Goal: Information Seeking & Learning: Learn about a topic

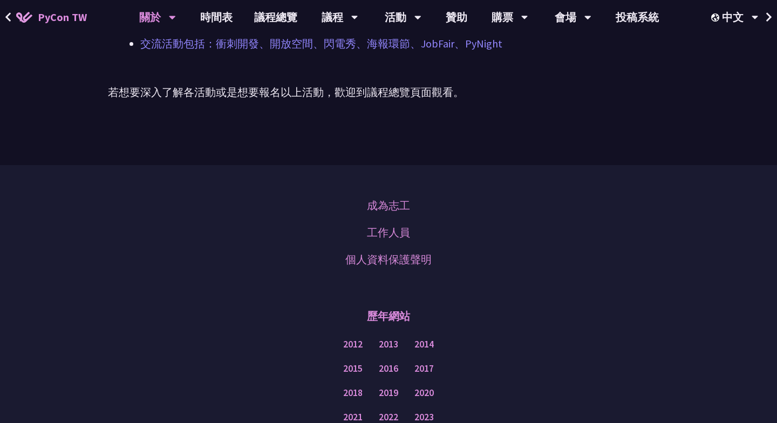
scroll to position [780, 0]
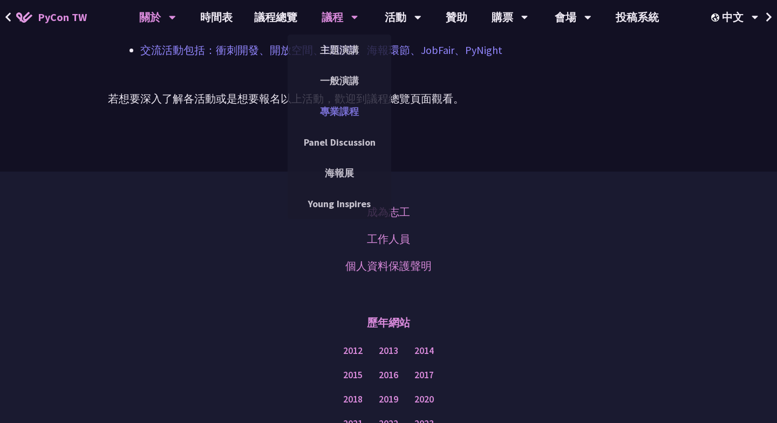
click at [346, 111] on link "專業課程" at bounding box center [340, 111] width 104 height 25
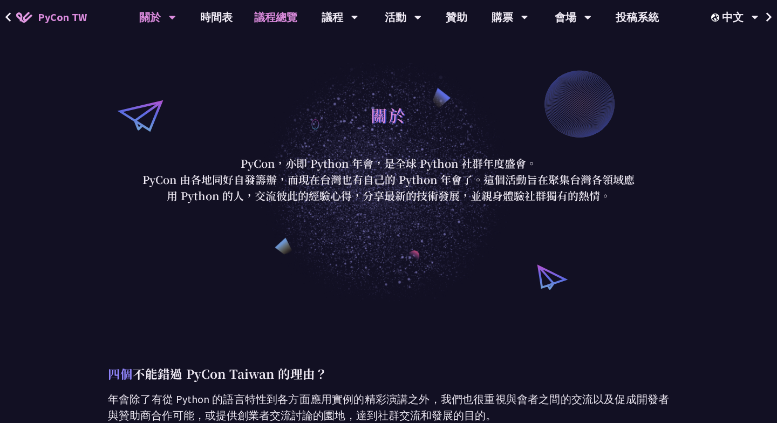
click at [267, 16] on link "議程總覽" at bounding box center [275, 17] width 65 height 35
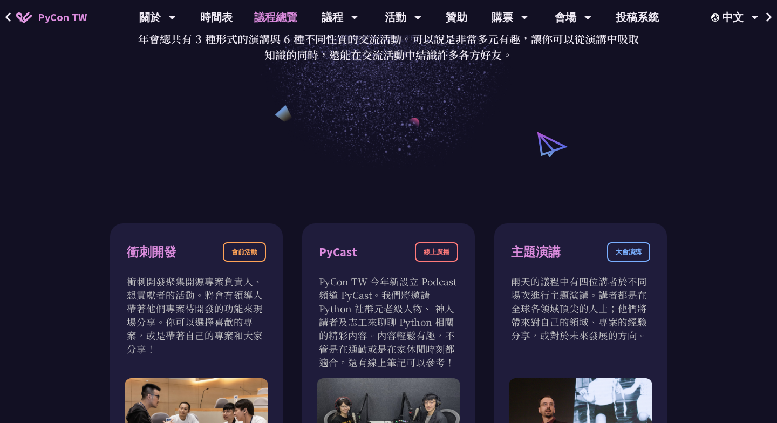
scroll to position [11, 0]
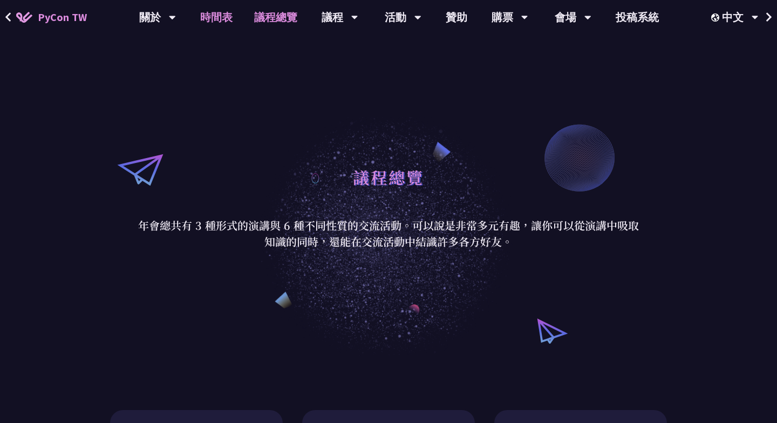
click at [224, 13] on link "時間表" at bounding box center [216, 17] width 54 height 35
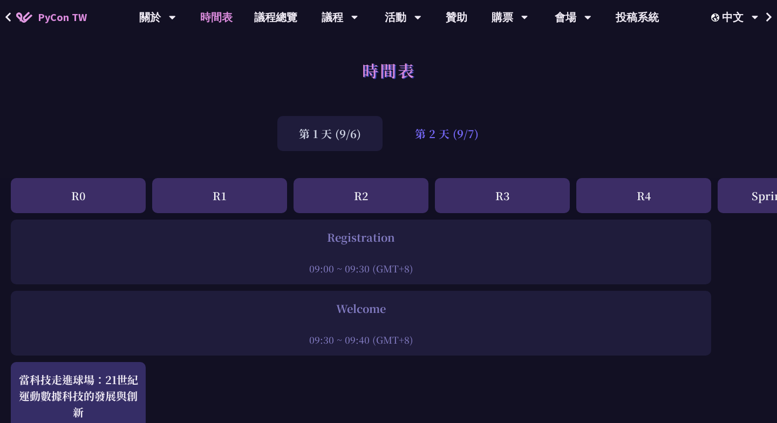
click at [449, 141] on div "第 2 天 (9/7)" at bounding box center [447, 133] width 107 height 35
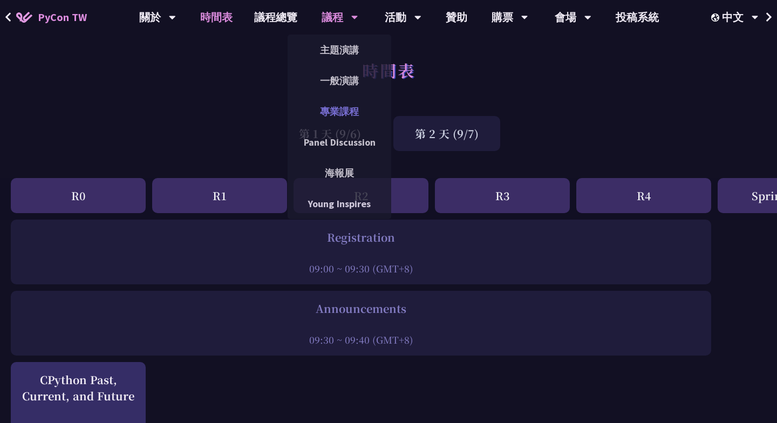
click at [343, 114] on link "專業課程" at bounding box center [340, 111] width 104 height 25
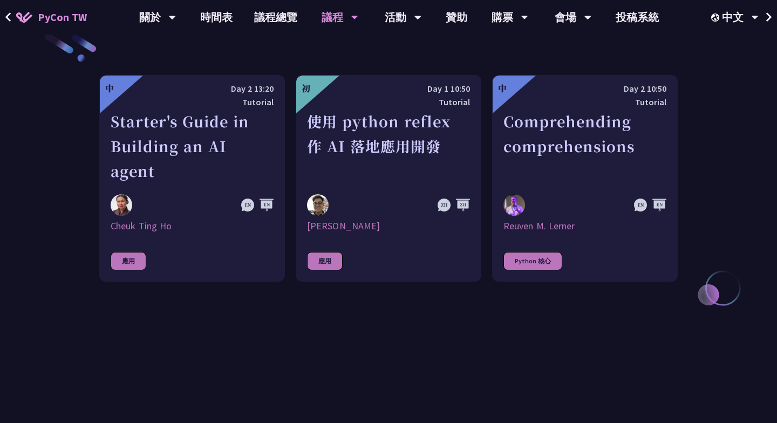
scroll to position [389, 0]
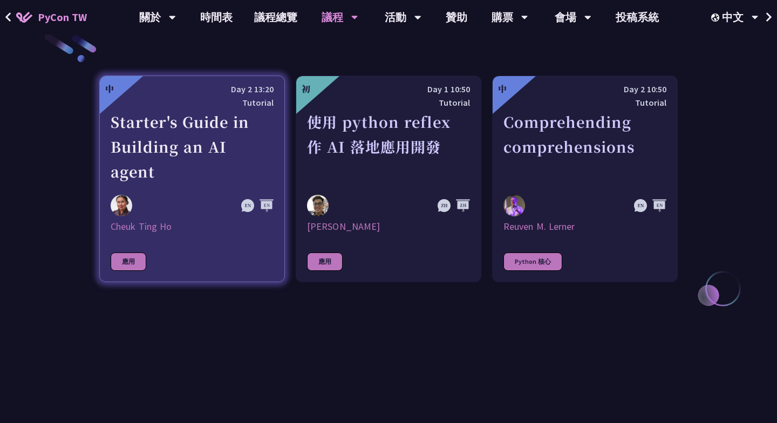
click at [176, 137] on div "Starter's Guide in Building an AI agent" at bounding box center [192, 147] width 163 height 75
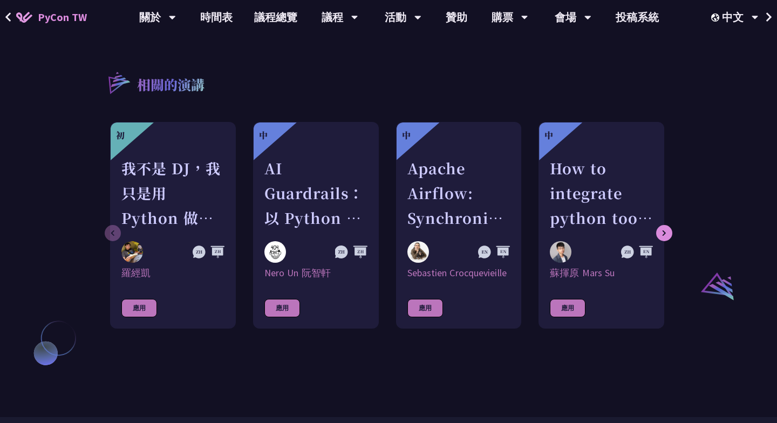
scroll to position [666, 0]
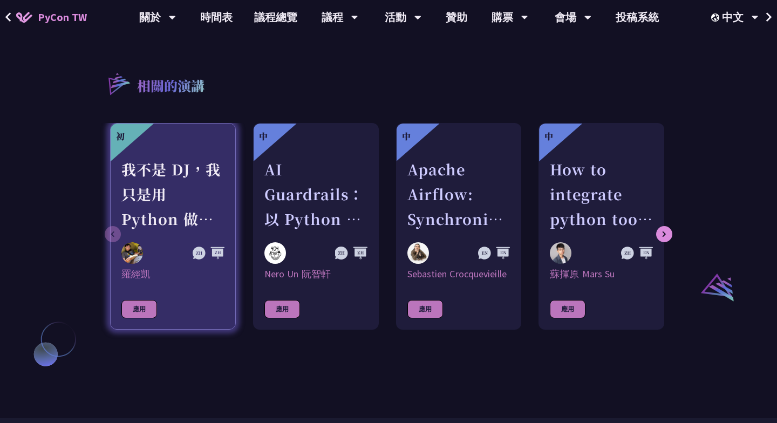
click at [192, 188] on div "我不是 DJ，我只是用 Python 做了一個會聽歌的工具" at bounding box center [172, 194] width 103 height 75
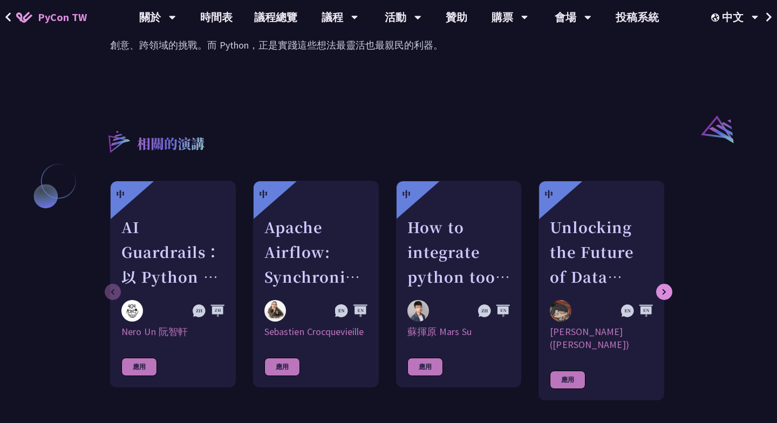
scroll to position [823, 0]
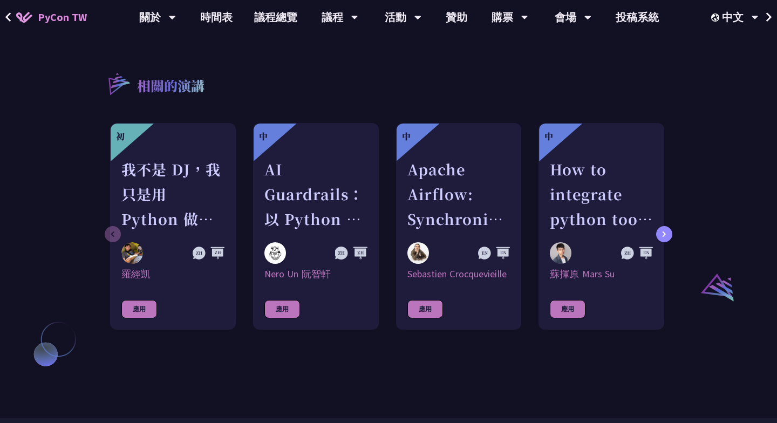
click at [666, 231] on icon at bounding box center [664, 234] width 4 height 6
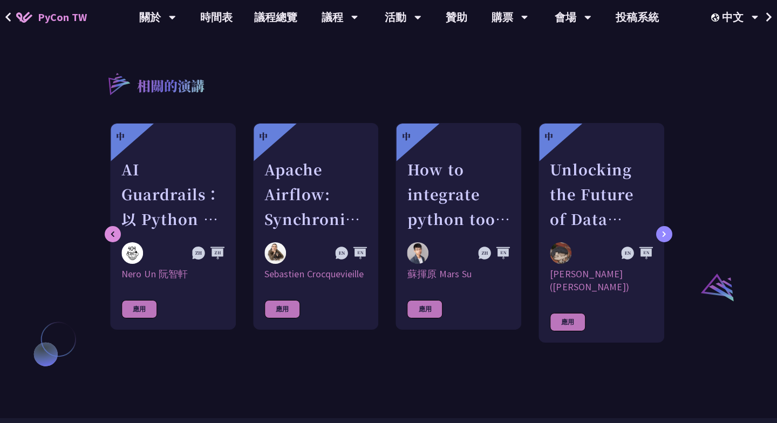
click at [666, 231] on icon at bounding box center [664, 234] width 4 height 6
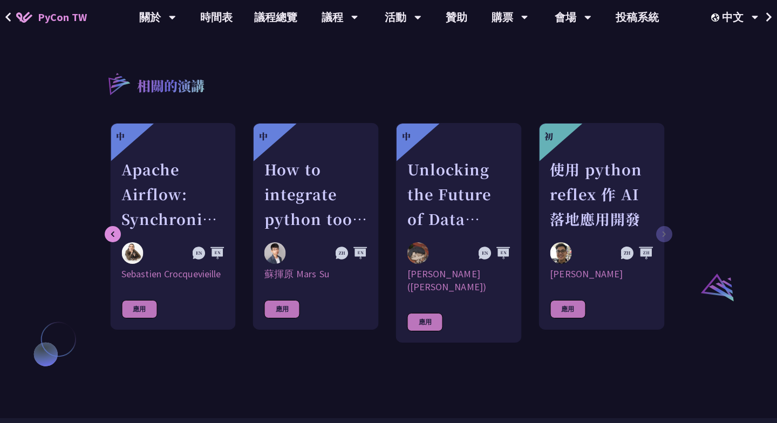
click at [666, 228] on div "初 我不是 DJ，我只是用 Python 做了一個會聽歌的工具 [PERSON_NAME]凱 應用 中 AI Guardrails：以 Python 構建企業…" at bounding box center [388, 238] width 579 height 231
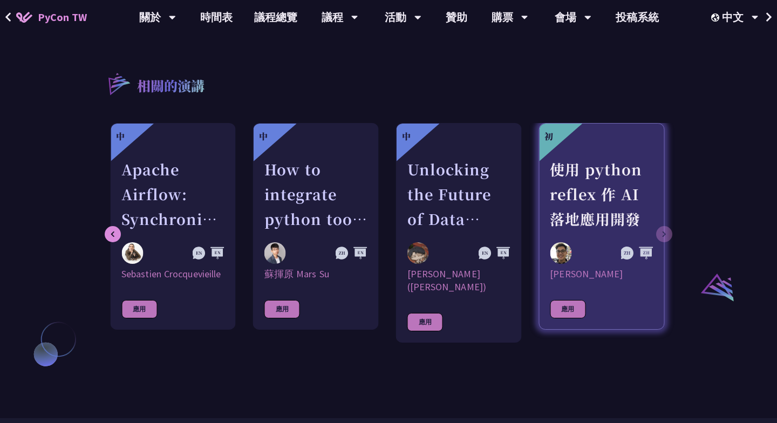
click at [605, 192] on div "使用 python reflex 作 AI 落地應用開發" at bounding box center [601, 194] width 103 height 75
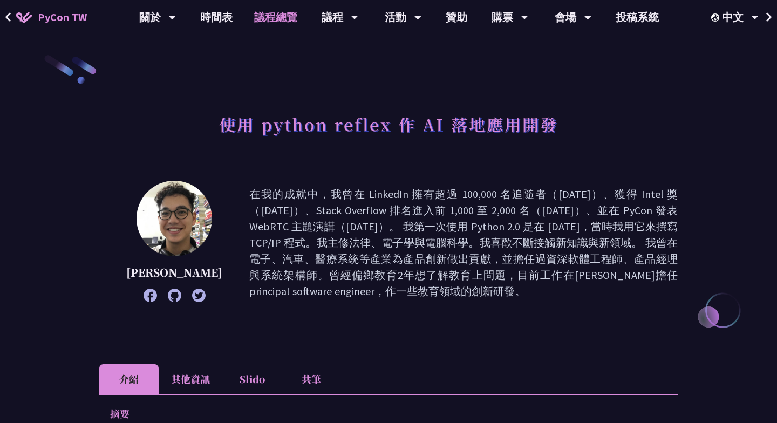
click at [269, 15] on link "議程總覽" at bounding box center [275, 17] width 65 height 35
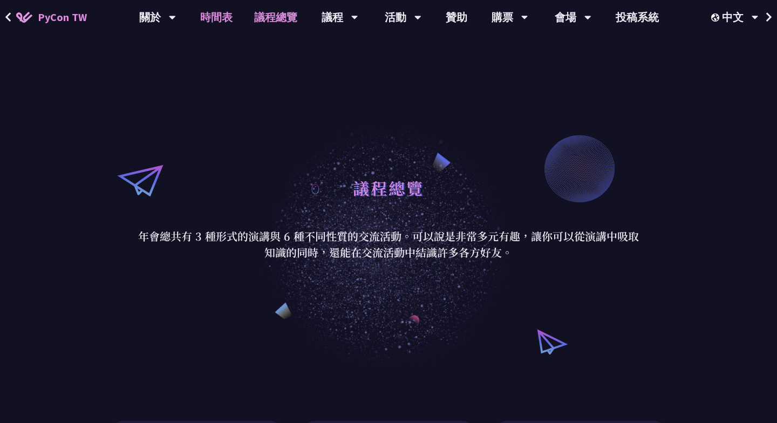
click at [228, 13] on link "時間表" at bounding box center [216, 17] width 54 height 35
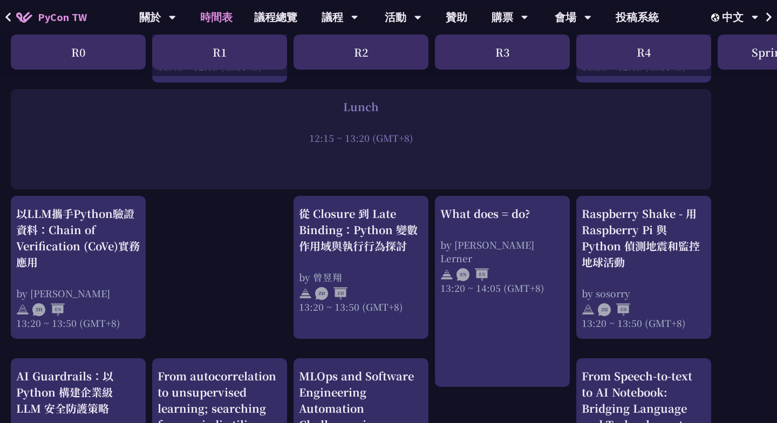
scroll to position [826, 0]
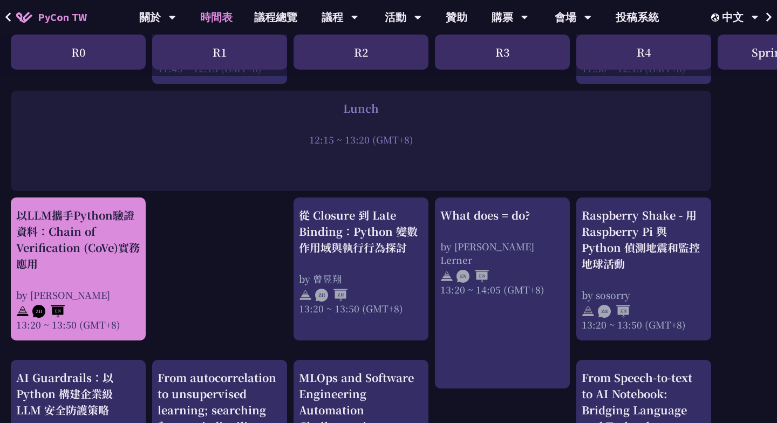
click at [64, 249] on div "以LLM攜手Python驗證資料：Chain of Verification (CoVe)實務應用" at bounding box center [78, 239] width 124 height 65
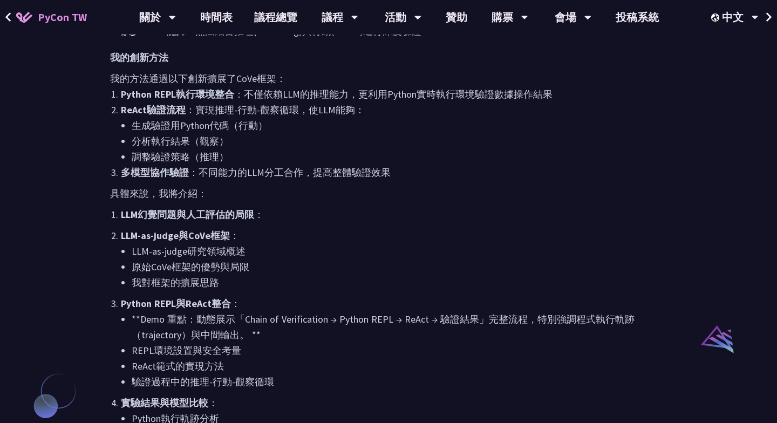
scroll to position [608, 0]
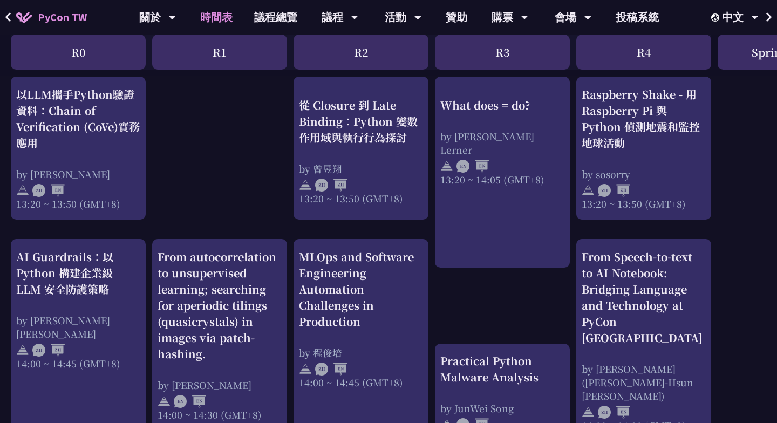
scroll to position [946, 0]
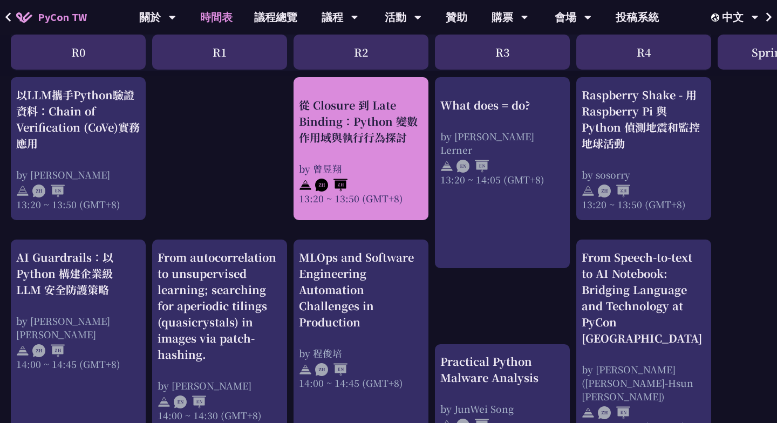
click at [361, 121] on div "從 Closure 到 Late Binding：Python 變數作用域與執行行為探討" at bounding box center [361, 121] width 124 height 49
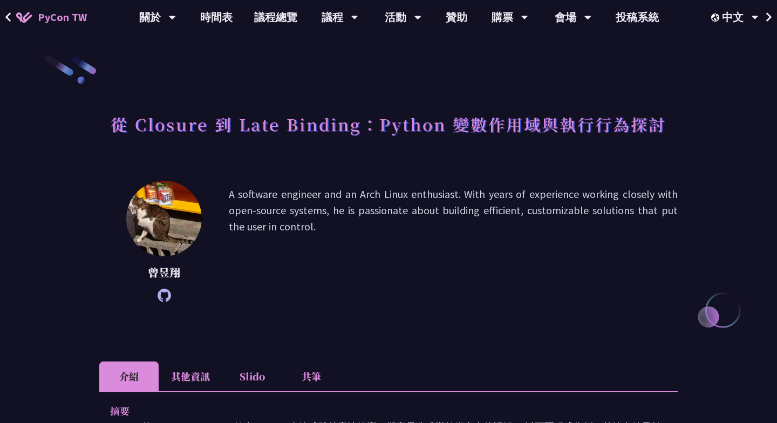
click at [161, 296] on icon at bounding box center [164, 295] width 13 height 13
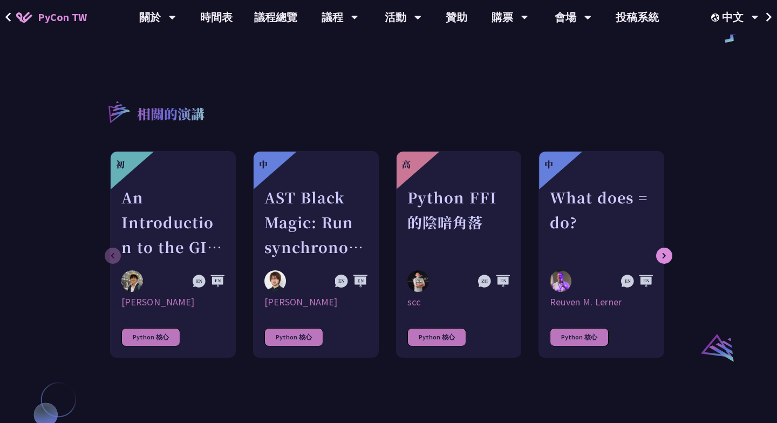
scroll to position [606, 0]
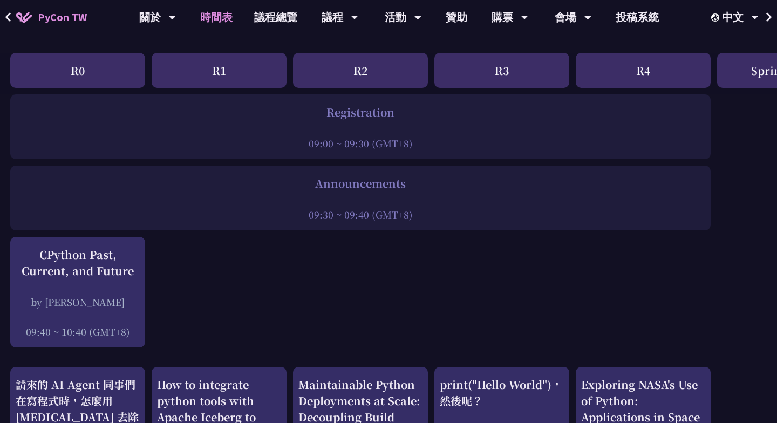
scroll to position [0, 1]
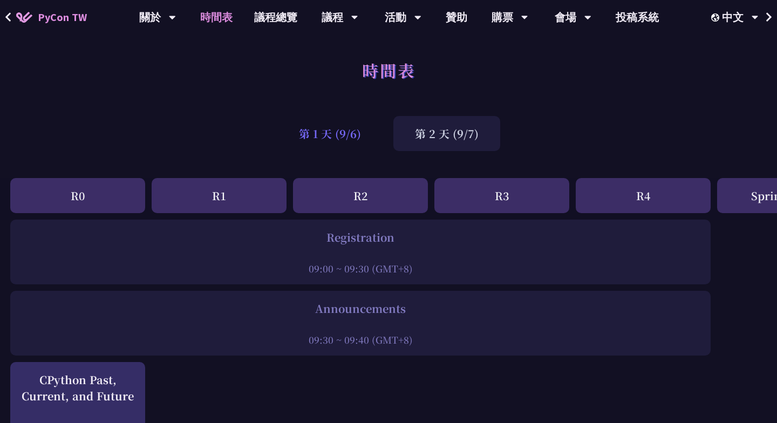
click at [324, 134] on div "第 1 天 (9/6)" at bounding box center [330, 133] width 105 height 35
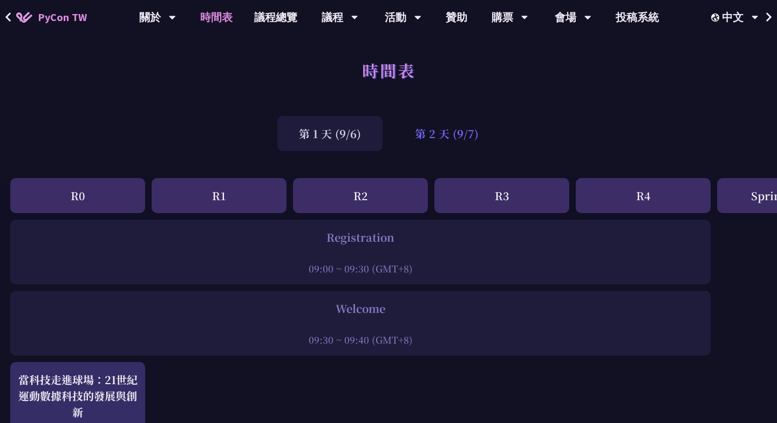
click at [449, 131] on div "第 2 天 (9/7)" at bounding box center [447, 133] width 107 height 35
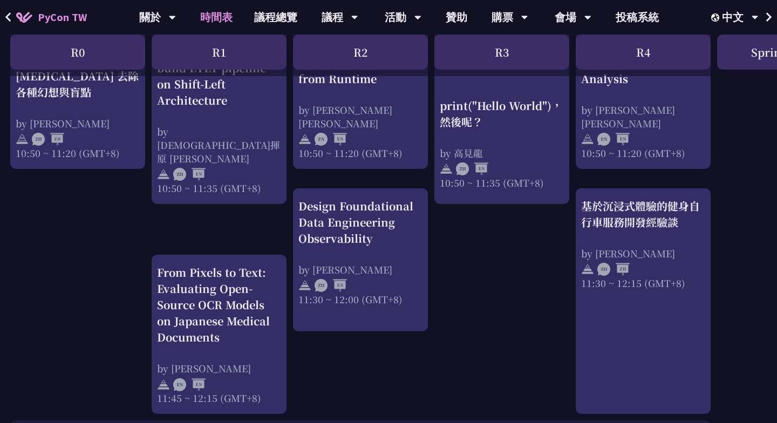
scroll to position [497, 1]
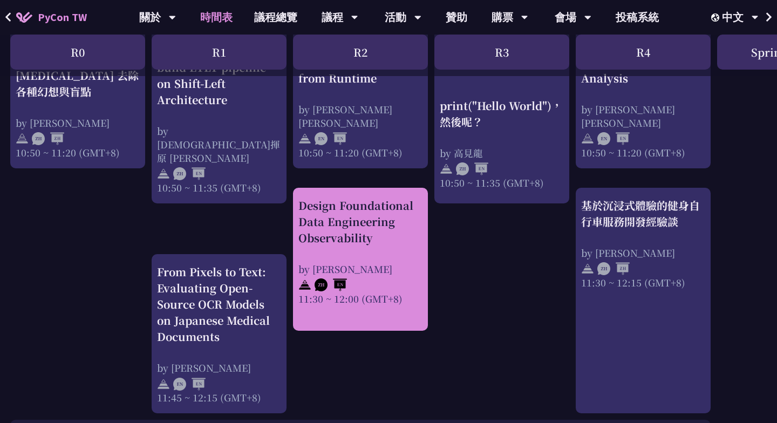
click at [353, 220] on div "Design Foundational Data Engineering Observability" at bounding box center [361, 222] width 124 height 49
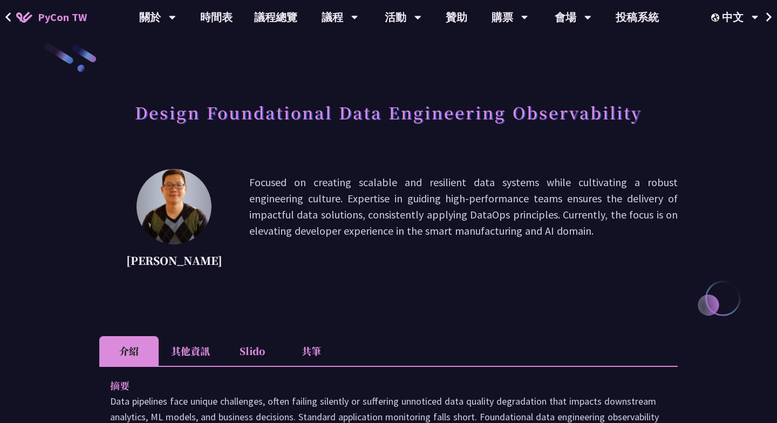
scroll to position [12, 0]
drag, startPoint x: 134, startPoint y: 262, endPoint x: 219, endPoint y: 262, distance: 84.8
click at [219, 262] on div "Shuhsi Lin Focused on creating scalable and resilient data systems while cultiv…" at bounding box center [388, 222] width 579 height 108
drag, startPoint x: 136, startPoint y: 258, endPoint x: 195, endPoint y: 257, distance: 59.4
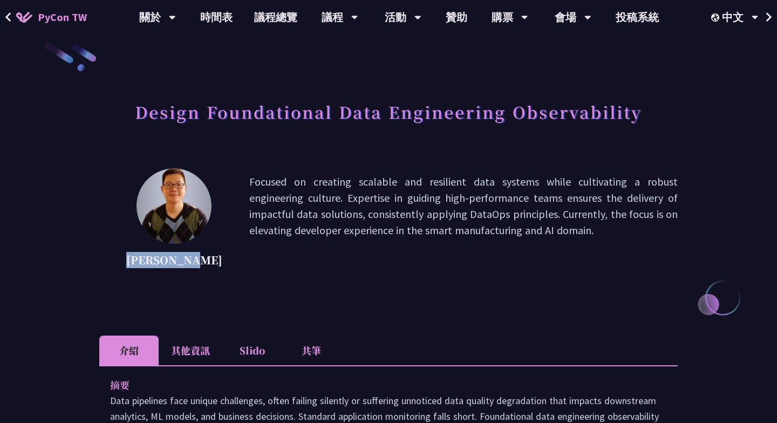
click at [195, 257] on p "[PERSON_NAME]" at bounding box center [174, 260] width 96 height 16
copy p "[PERSON_NAME]"
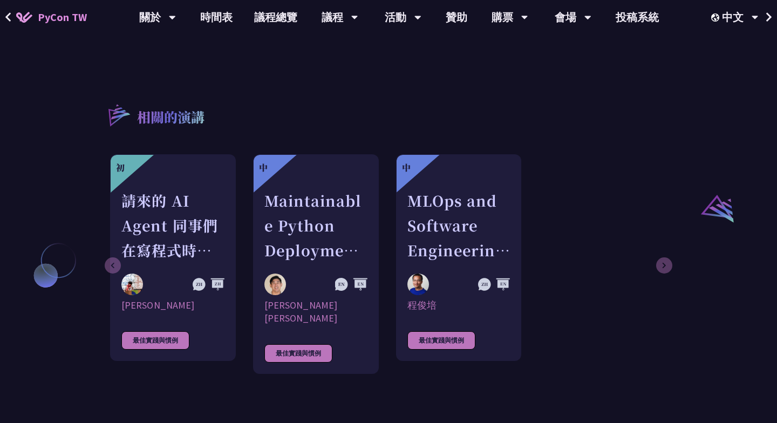
scroll to position [748, 0]
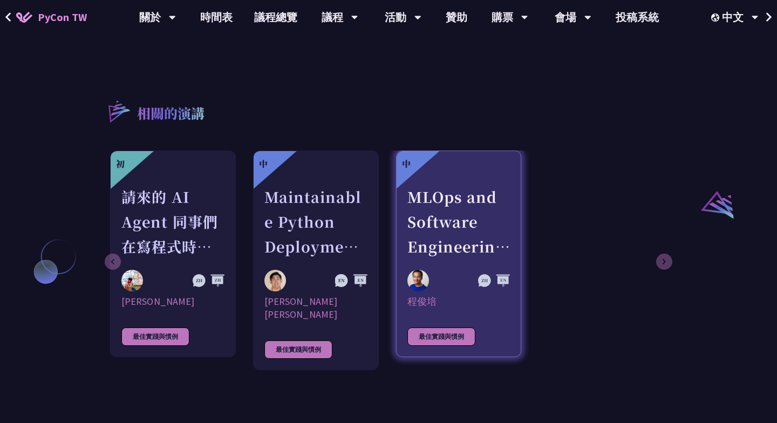
click at [464, 199] on div "MLOps and Software Engineering Automation Challenges in Production" at bounding box center [459, 222] width 103 height 75
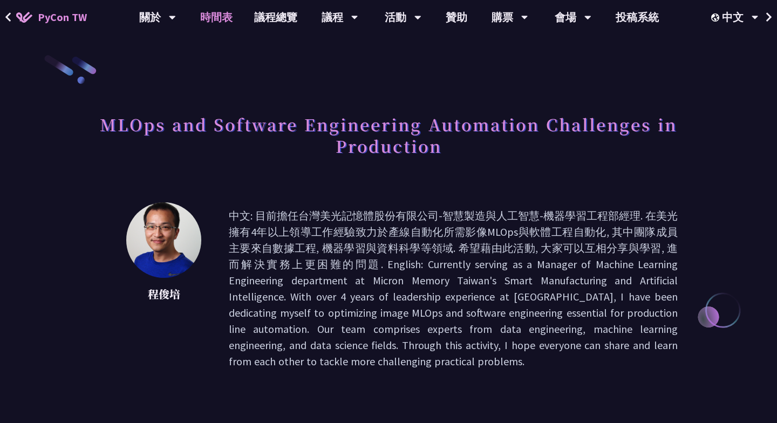
click at [214, 17] on link "時間表" at bounding box center [216, 17] width 54 height 35
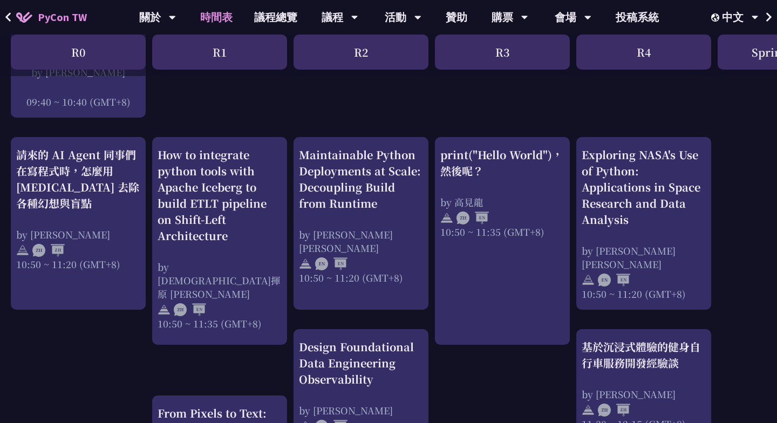
scroll to position [357, 0]
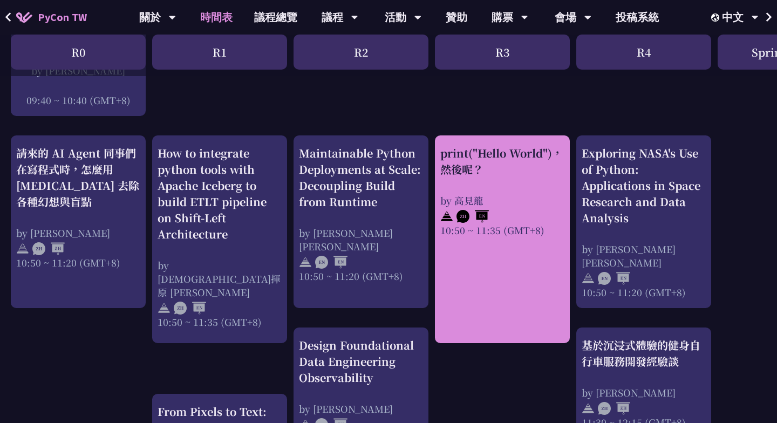
click at [497, 257] on link "print("Hello World")，然後呢？ by 高見龍 10:50 ~ 11:35 (GMT+8)" at bounding box center [503, 239] width 124 height 189
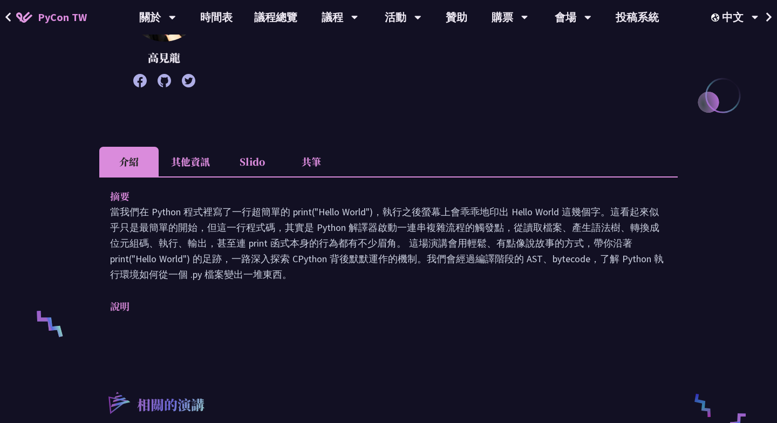
scroll to position [214, 0]
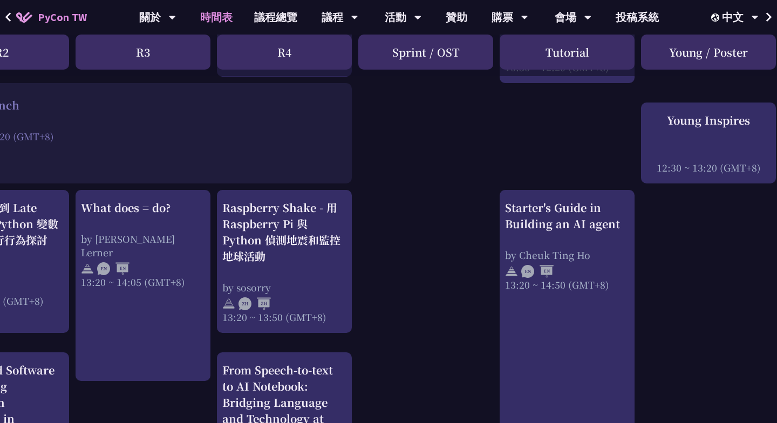
scroll to position [834, 369]
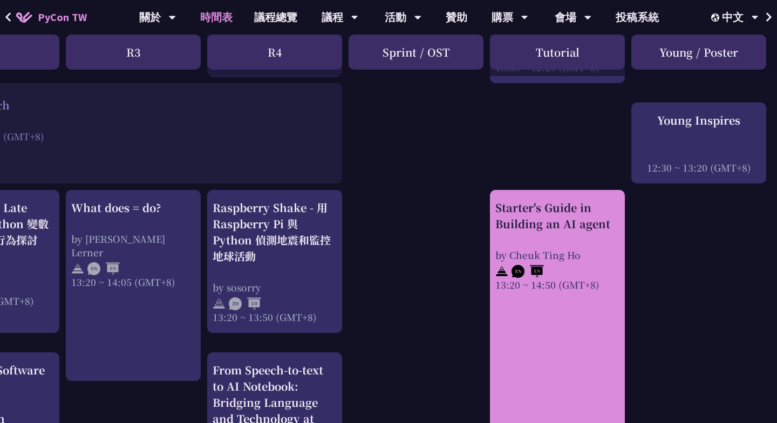
click at [549, 321] on link "Starter's Guide in Building an AI agent by Cheuk Ting Ho 13:20 ~ 14:50 (GMT+8)" at bounding box center [558, 386] width 124 height 372
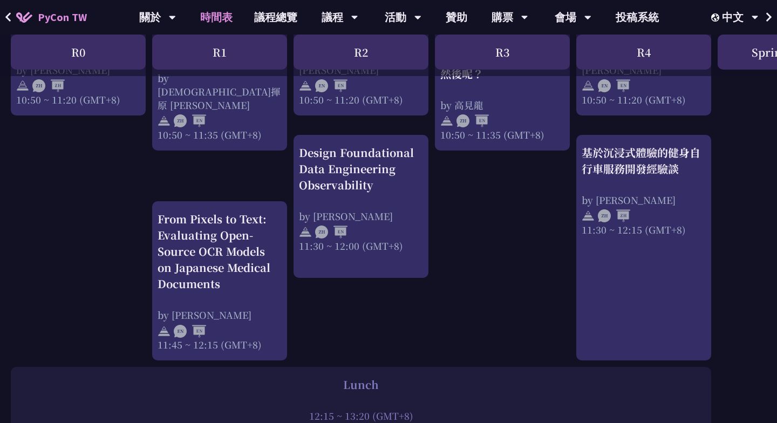
scroll to position [549, 0]
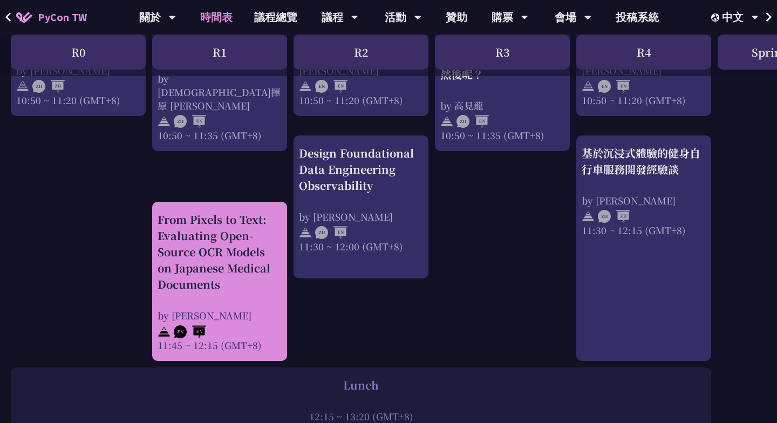
click at [265, 295] on div "From Pixels to Text: Evaluating Open-Source OCR Models on Japanese Medical Docu…" at bounding box center [220, 282] width 124 height 140
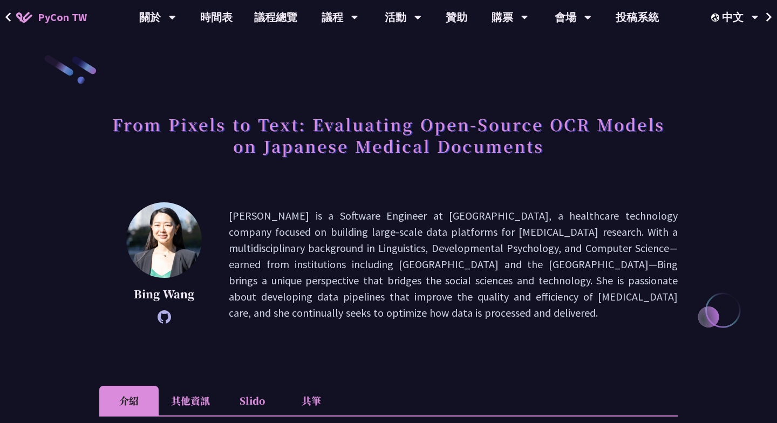
click at [160, 324] on div "Bing Wang" at bounding box center [164, 264] width 76 height 124
click at [165, 318] on icon at bounding box center [164, 316] width 13 height 13
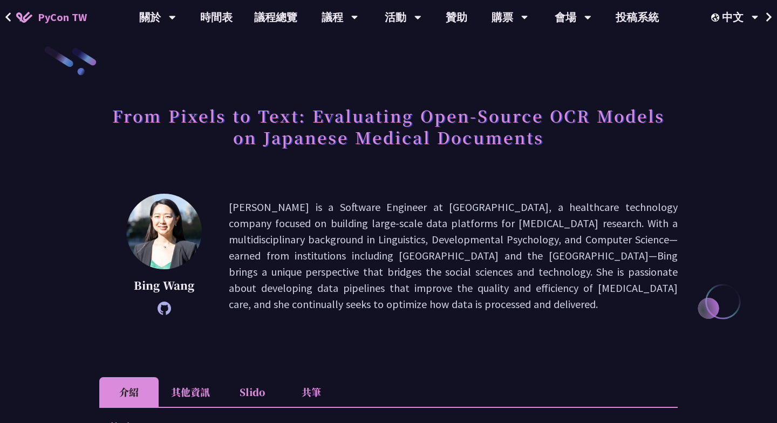
scroll to position [8, 0]
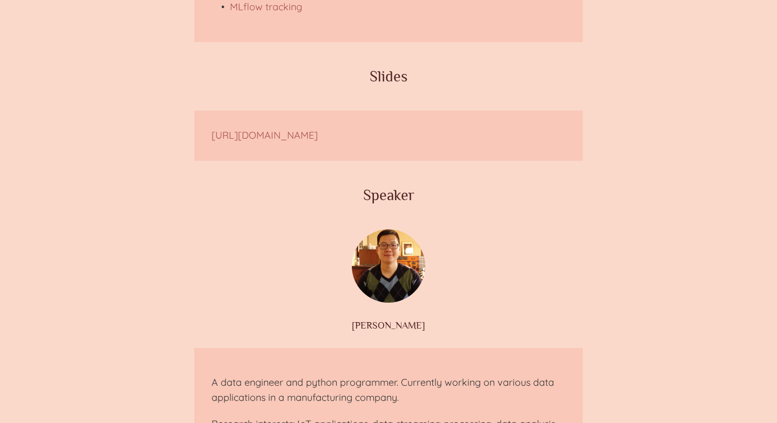
scroll to position [878, 0]
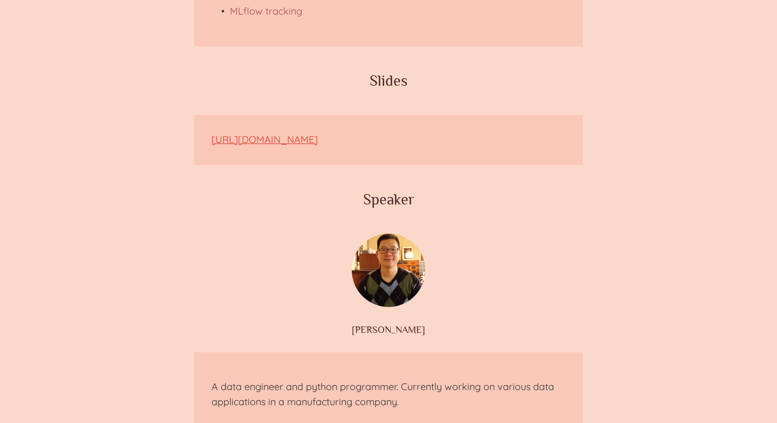
click at [250, 146] on link "https://speakerdeck.com/sucitw/track-machine-learning-applications-by-mlflow-tr…" at bounding box center [265, 139] width 106 height 12
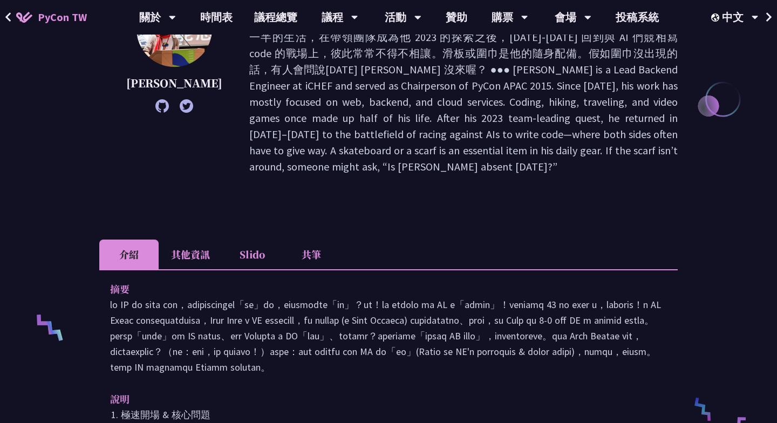
scroll to position [209, 0]
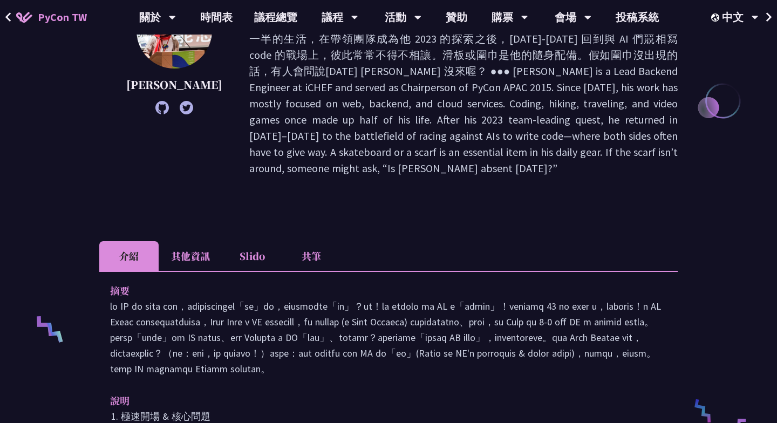
click at [194, 241] on li "其他資訊" at bounding box center [191, 256] width 64 height 30
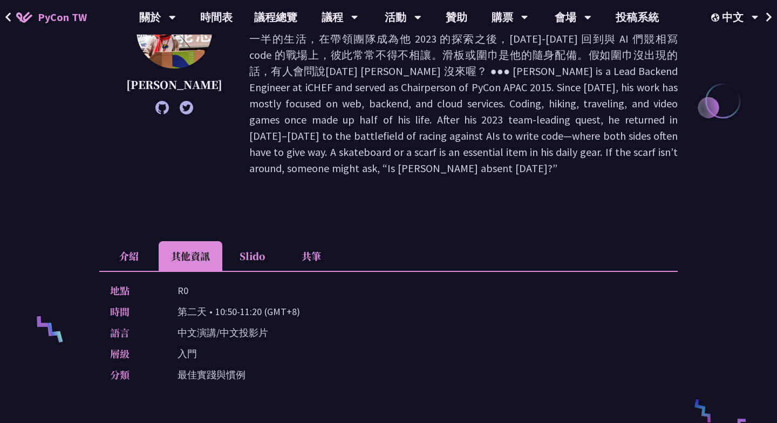
click at [144, 241] on li "介紹" at bounding box center [128, 256] width 59 height 30
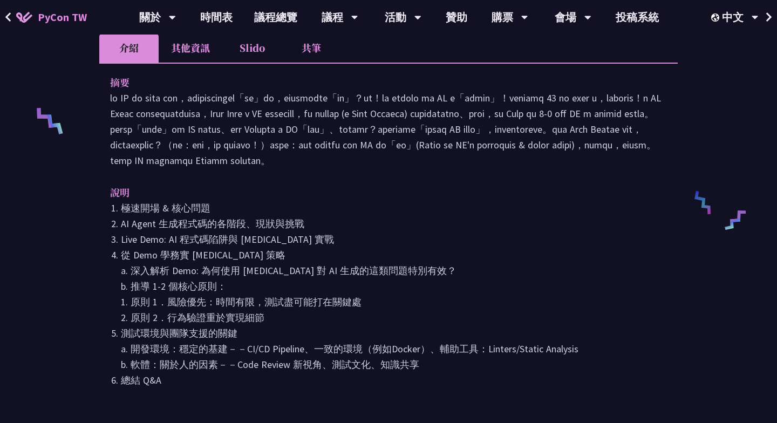
scroll to position [417, 0]
